Goal: Check status

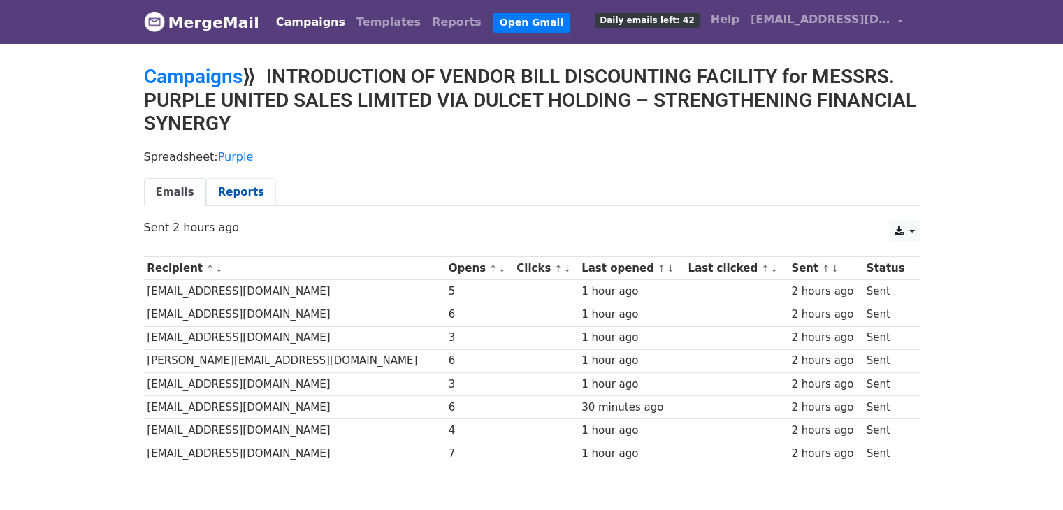
click at [233, 199] on link "Reports" at bounding box center [241, 192] width 70 height 29
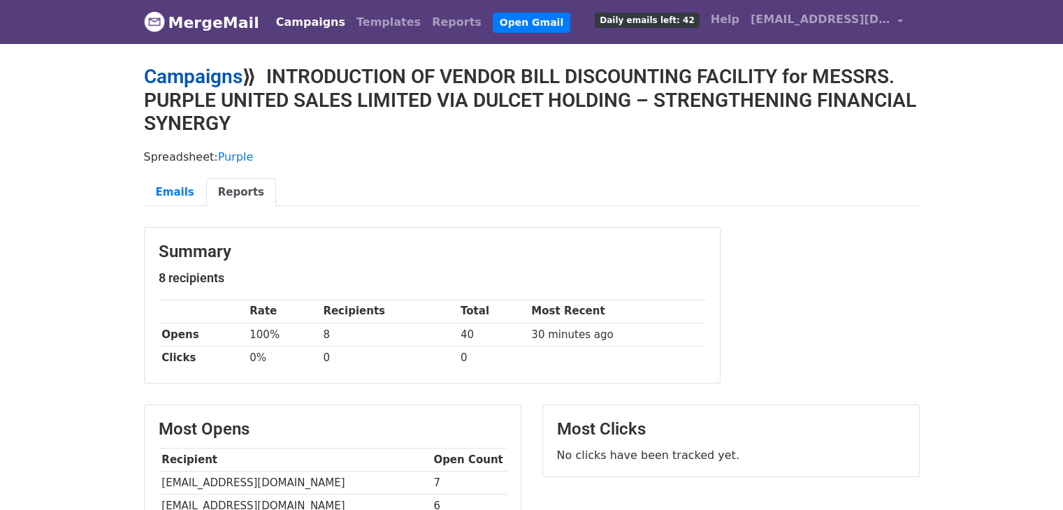
click at [210, 72] on link "Campaigns" at bounding box center [193, 76] width 99 height 23
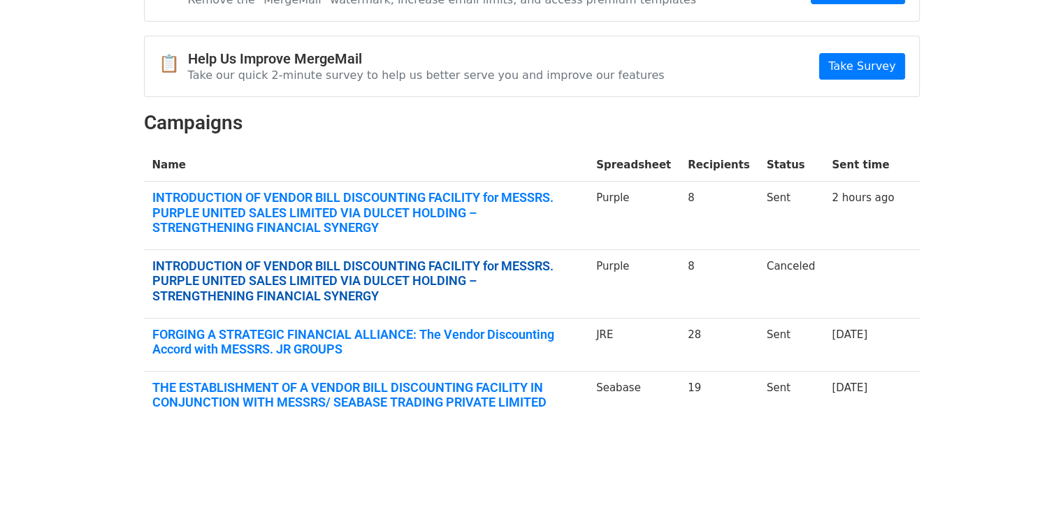
scroll to position [142, 0]
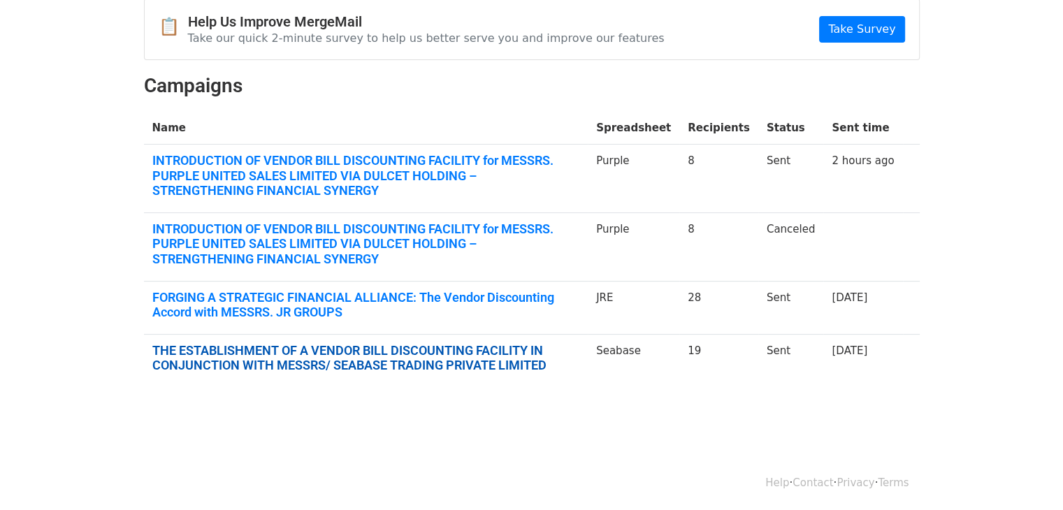
click at [326, 367] on link "THE ESTABLISHMENT OF A VENDOR BILL DISCOUNTING FACILITY IN CONJUNCTION WITH MES…" at bounding box center [366, 358] width 428 height 30
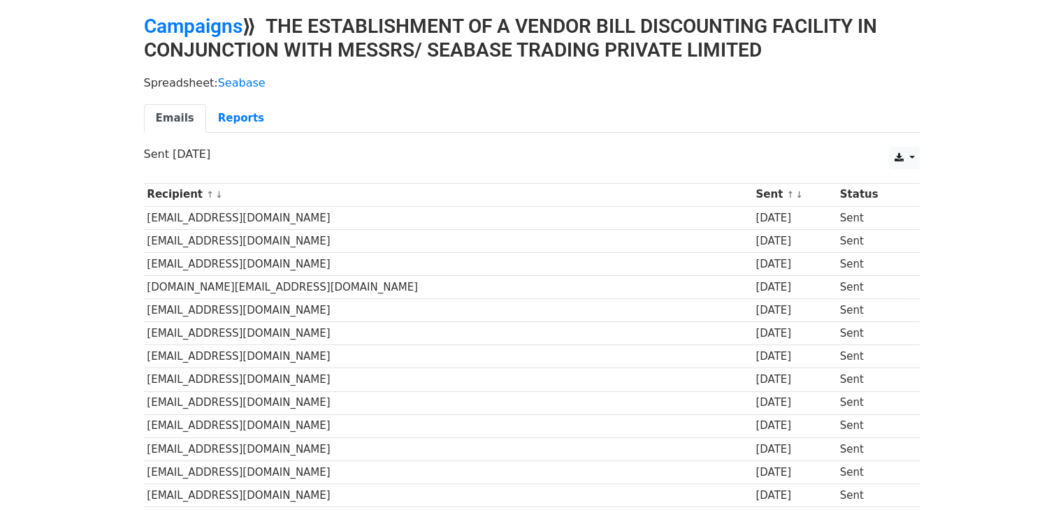
scroll to position [50, 0]
click at [235, 126] on link "Reports" at bounding box center [241, 118] width 70 height 29
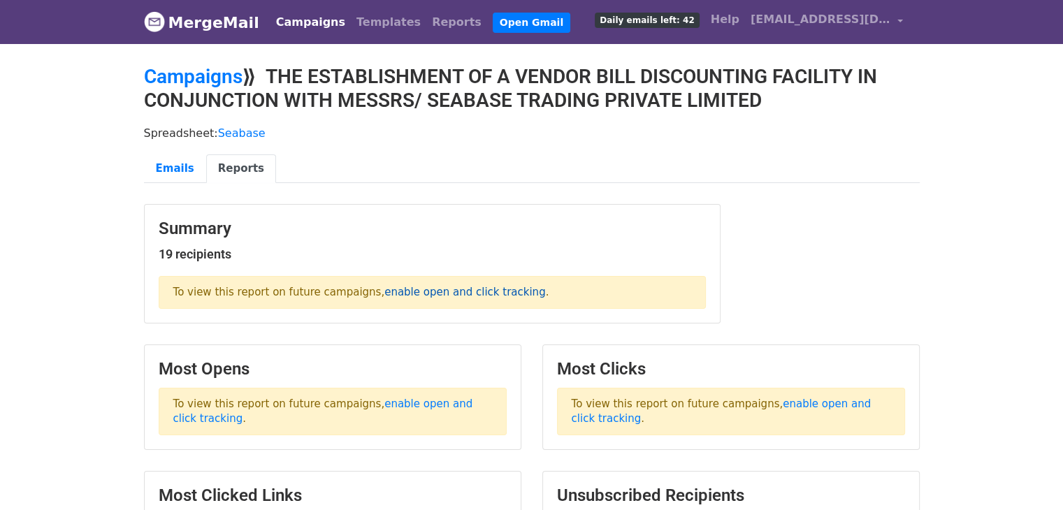
click at [401, 290] on link "enable open and click tracking" at bounding box center [464, 292] width 161 height 13
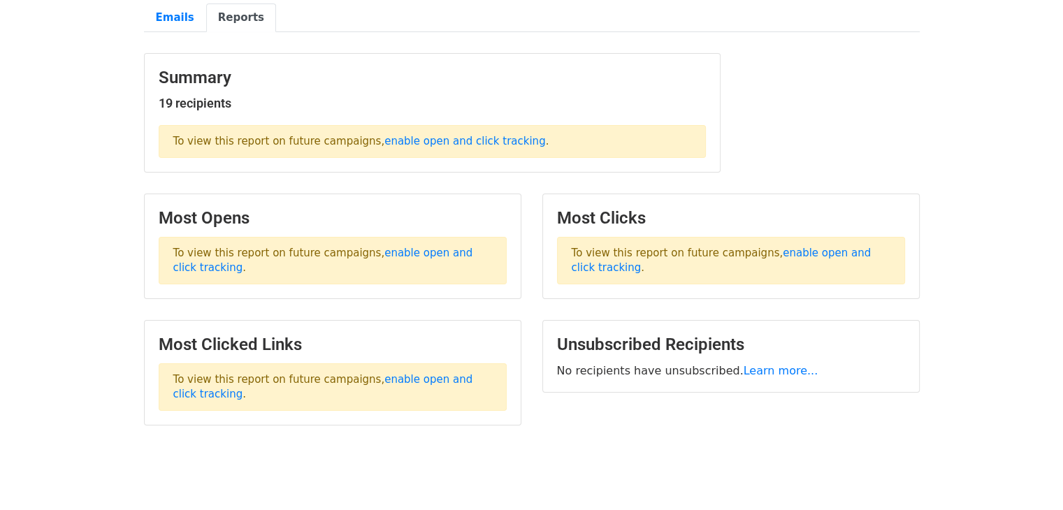
scroll to position [165, 0]
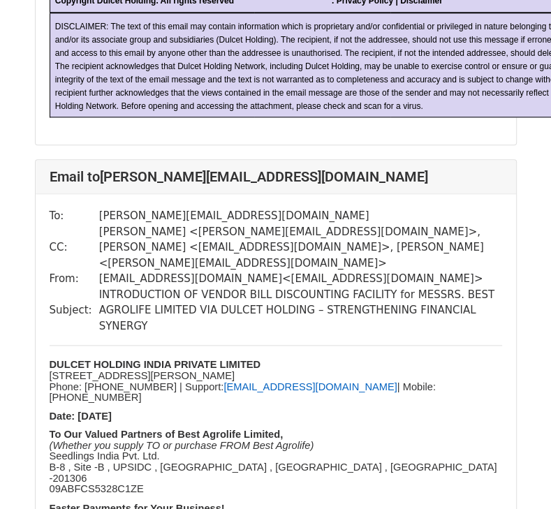
scroll to position [3622, 0]
